Goal: Task Accomplishment & Management: Use online tool/utility

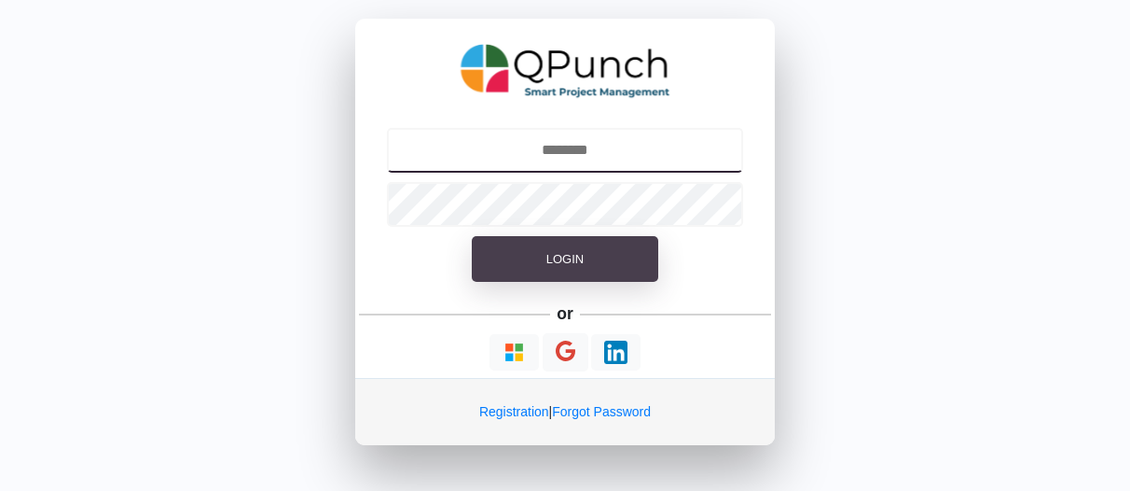
type input "**********"
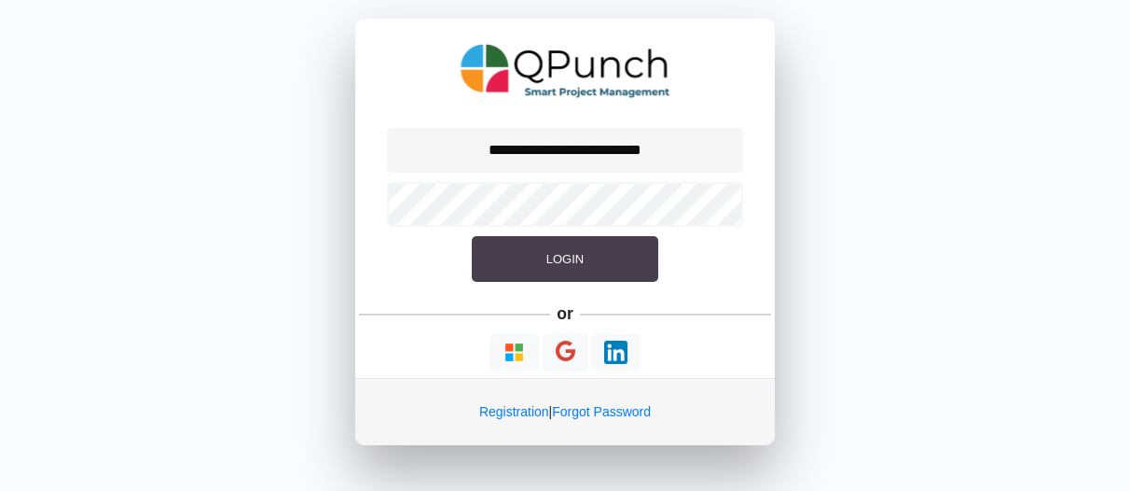
click at [566, 268] on button "Login" at bounding box center [565, 259] width 187 height 47
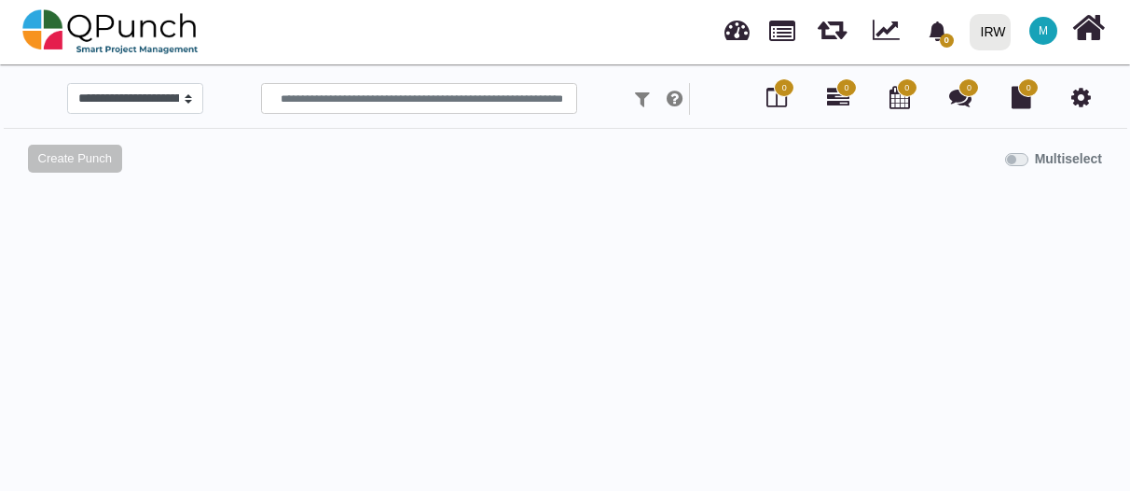
select select
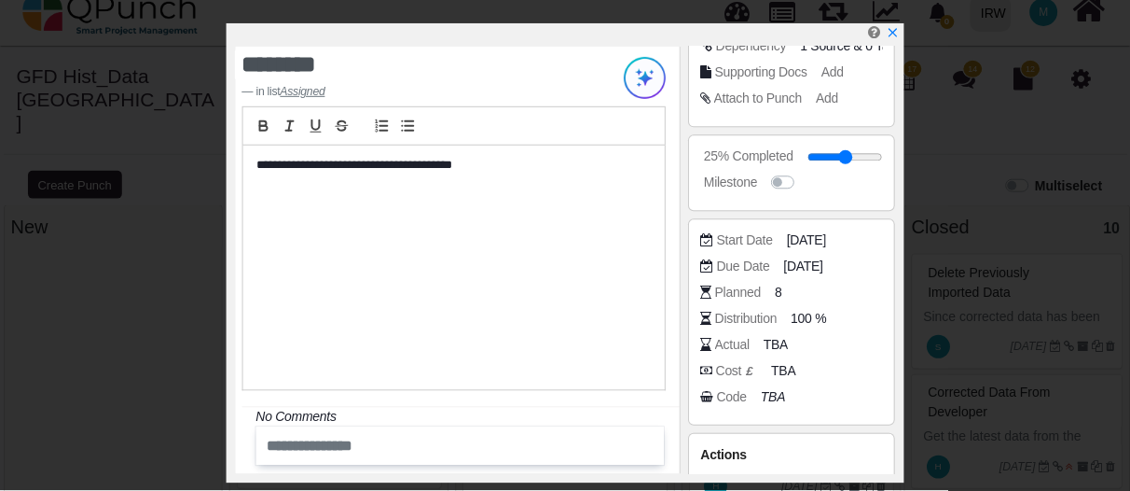
scroll to position [371, 0]
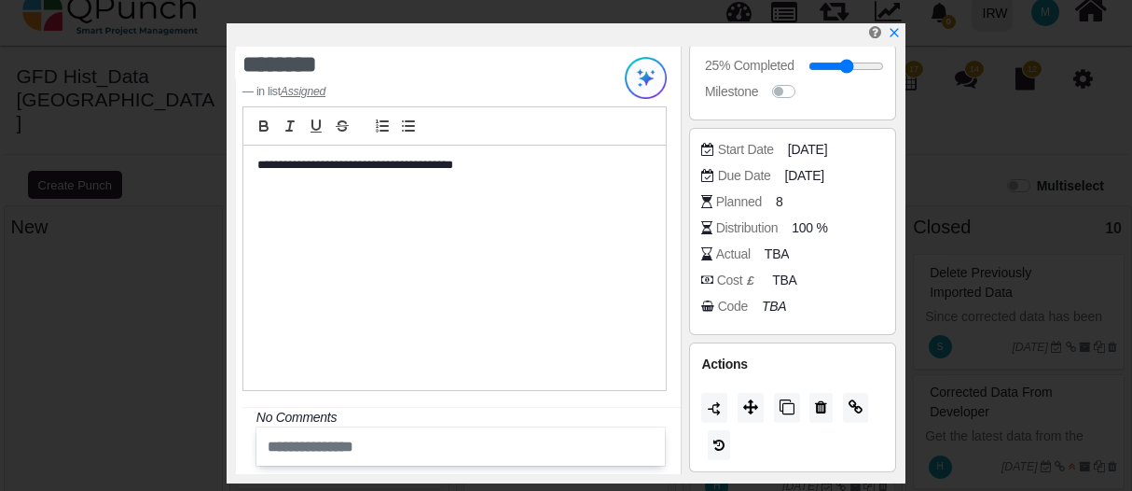
click at [372, 464] on div at bounding box center [460, 446] width 409 height 38
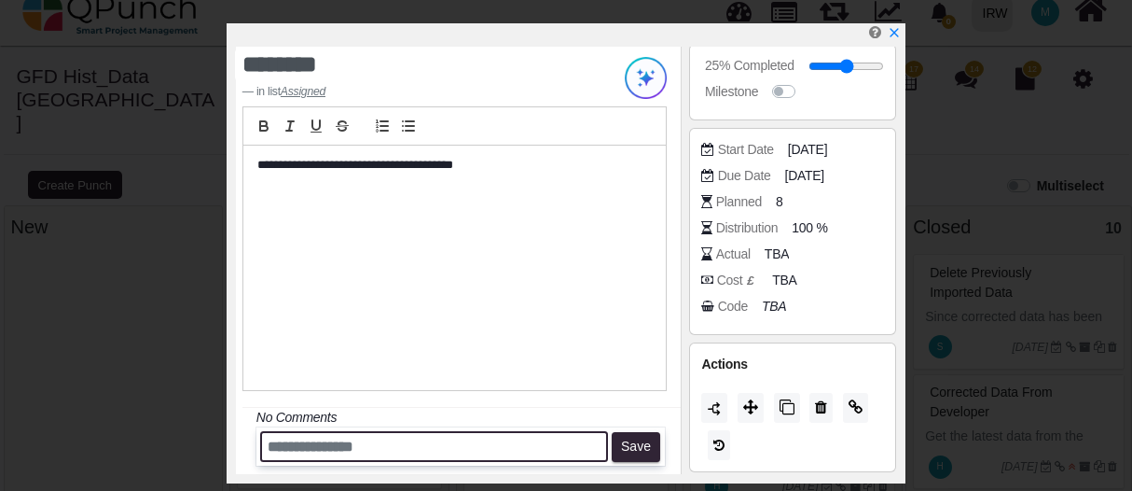
click at [378, 449] on input "text" at bounding box center [434, 446] width 348 height 31
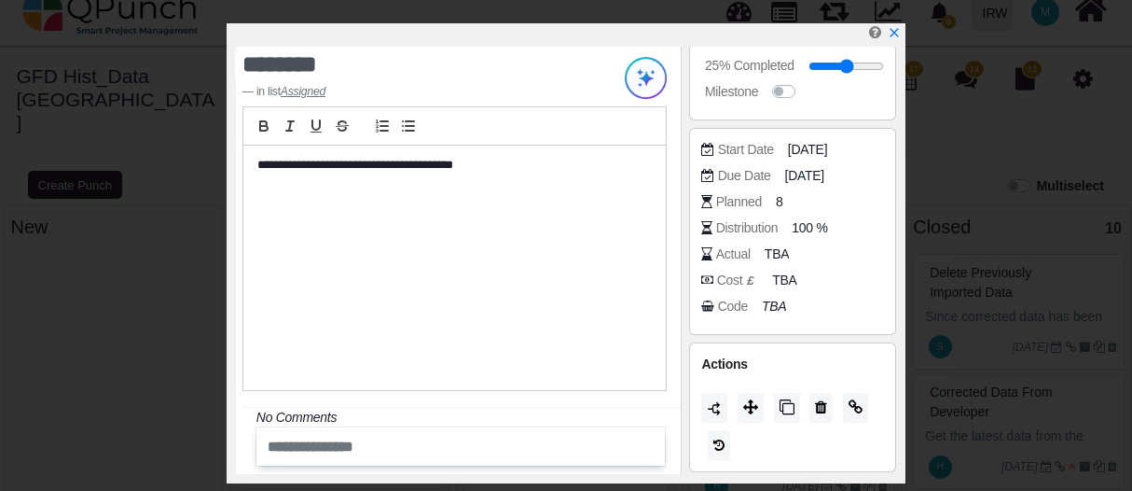
click at [556, 254] on div "**********" at bounding box center [454, 267] width 423 height 244
click at [899, 33] on icon "x" at bounding box center [893, 33] width 15 height 15
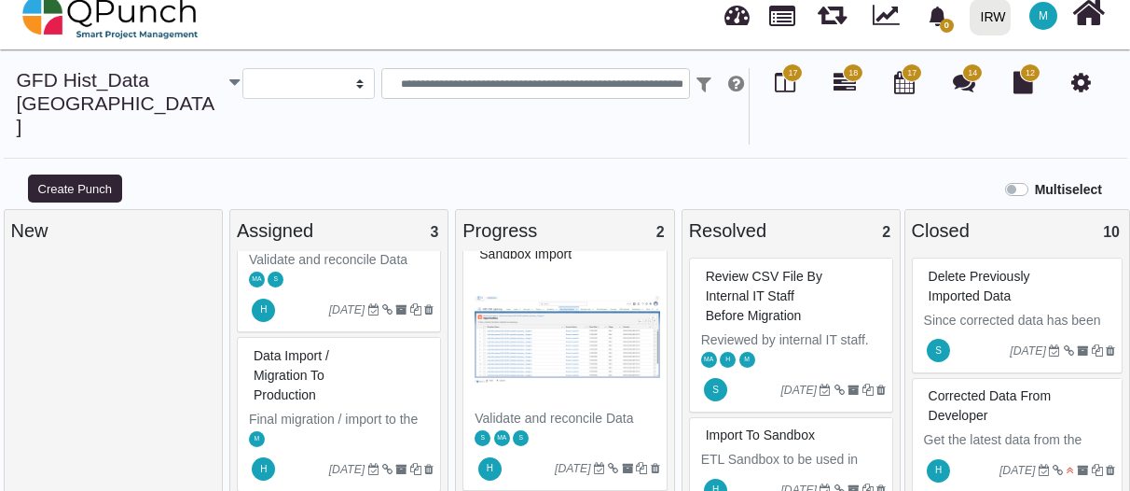
scroll to position [19, 0]
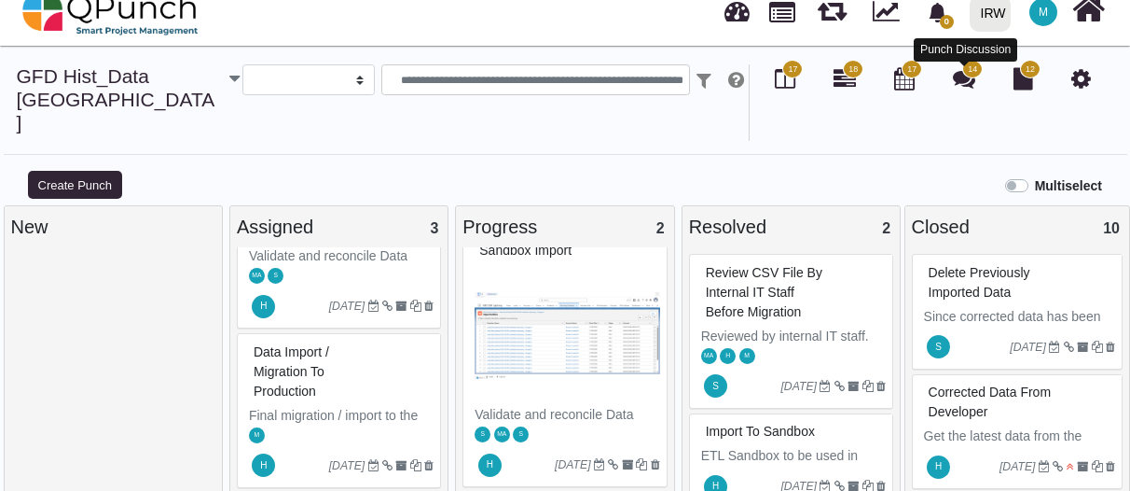
click at [957, 83] on icon at bounding box center [964, 78] width 22 height 22
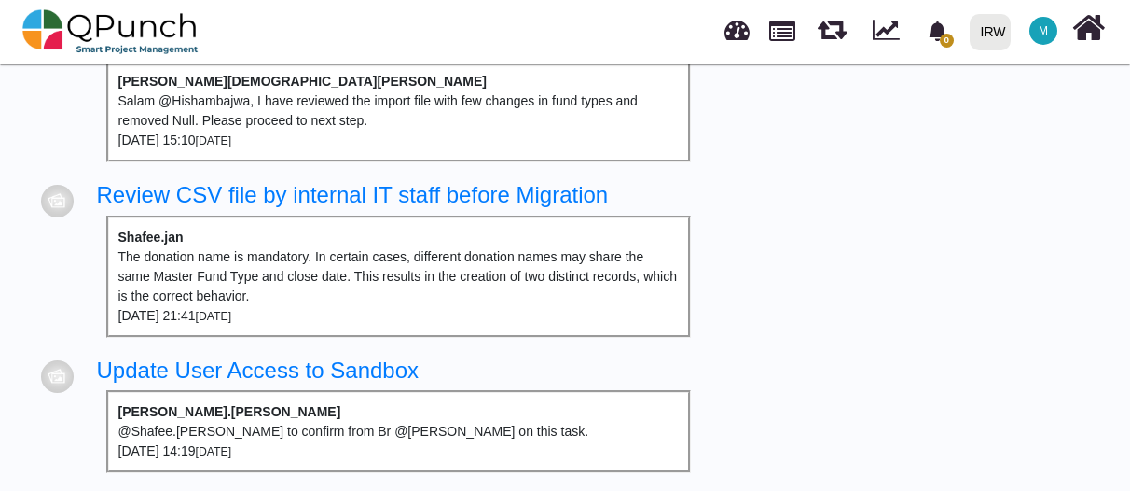
scroll to position [933, 0]
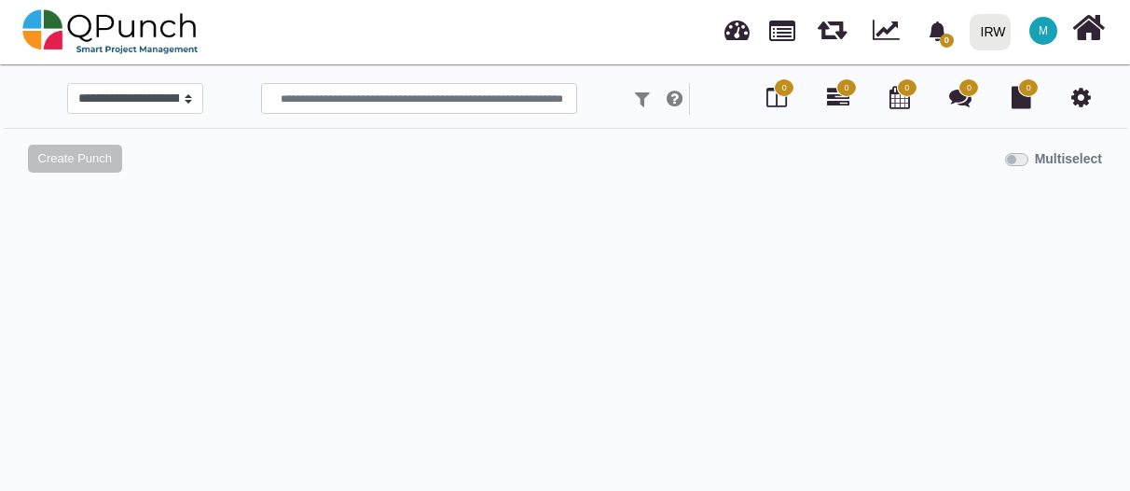
select select
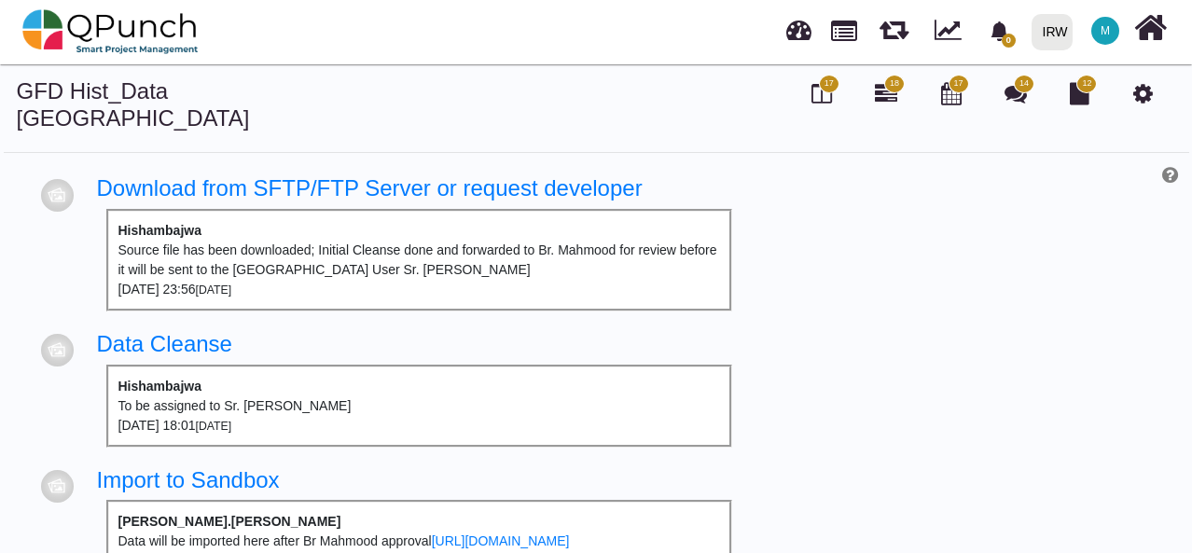
scroll to position [912, 0]
